Goal: Information Seeking & Learning: Learn about a topic

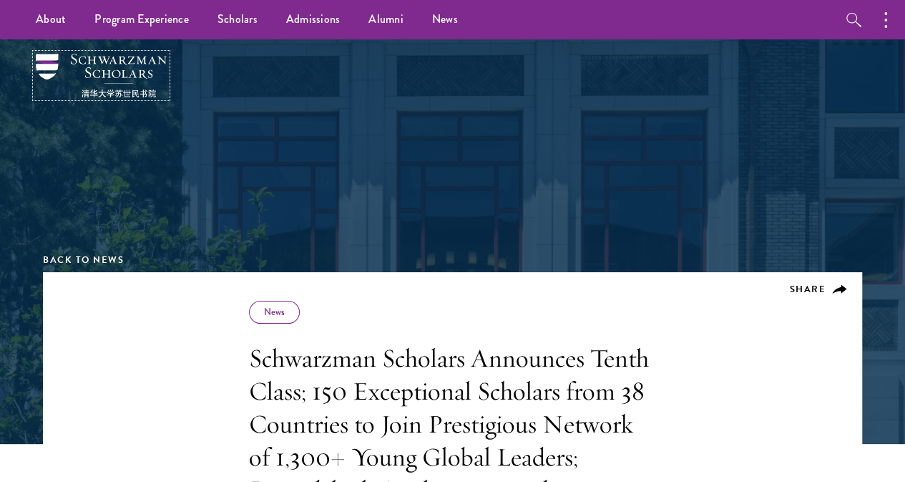
click at [44, 72] on img at bounding box center [101, 76] width 131 height 44
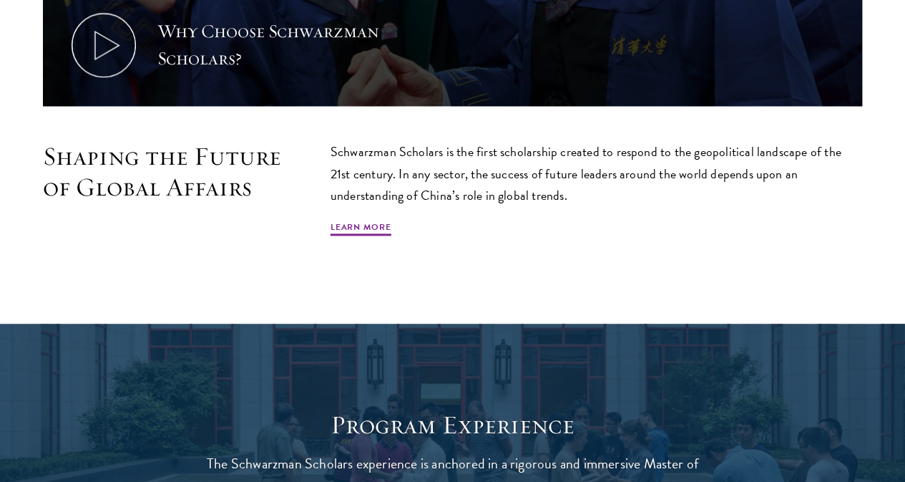
scroll to position [787, 0]
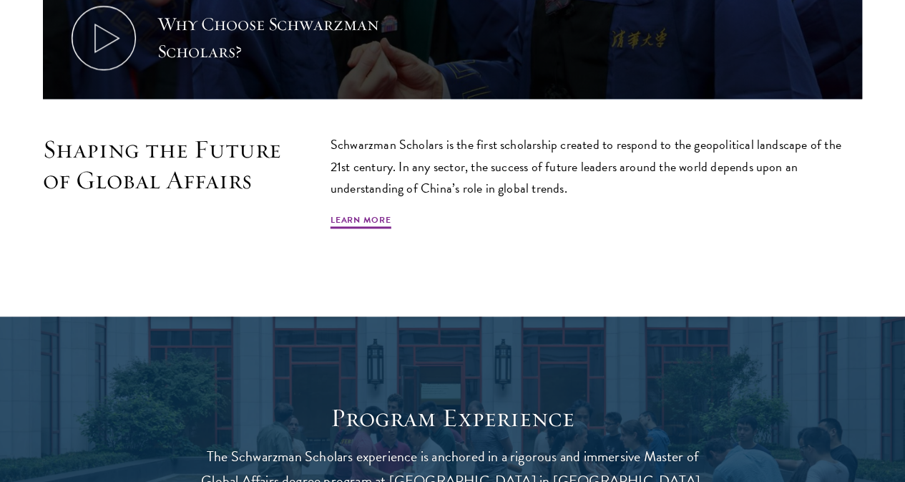
click at [510, 140] on p "Schwarzman Scholars is the first scholarship created to respond to the geopolit…" at bounding box center [597, 166] width 532 height 64
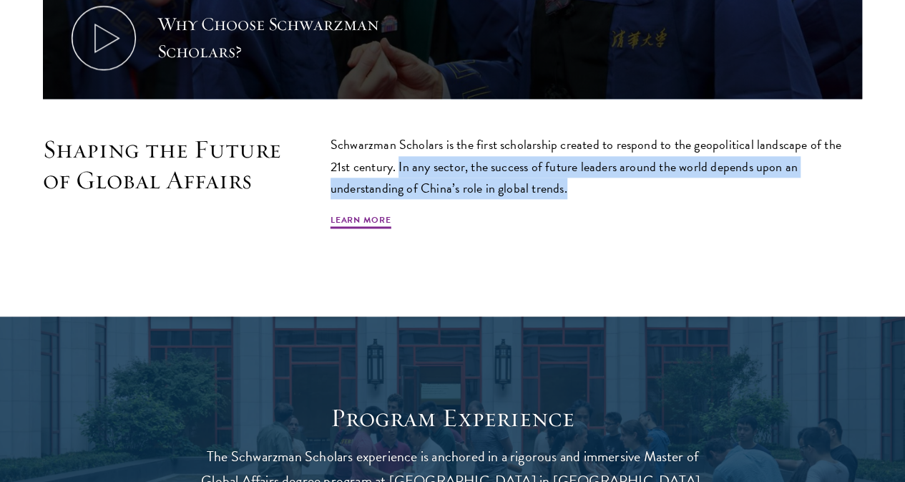
drag, startPoint x: 786, startPoint y: 181, endPoint x: 538, endPoint y: 163, distance: 249.0
click at [538, 163] on p "Schwarzman Scholars is the first scholarship created to respond to the geopolit…" at bounding box center [597, 166] width 532 height 64
copy p "In any sector, the success of future leaders around the world depends upon an u…"
